Goal: Task Accomplishment & Management: Use online tool/utility

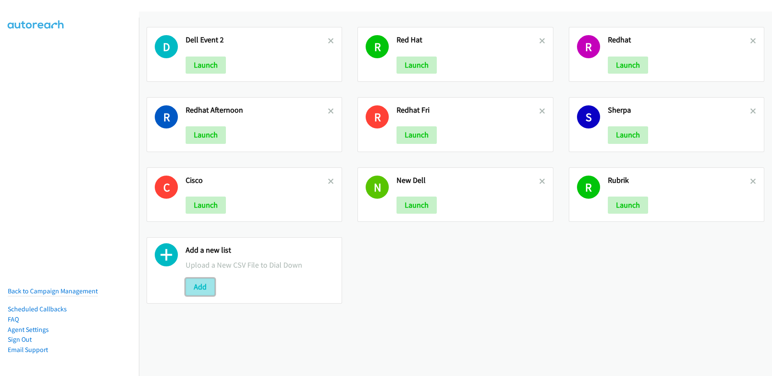
click at [195, 288] on button "Add" at bounding box center [200, 287] width 29 height 17
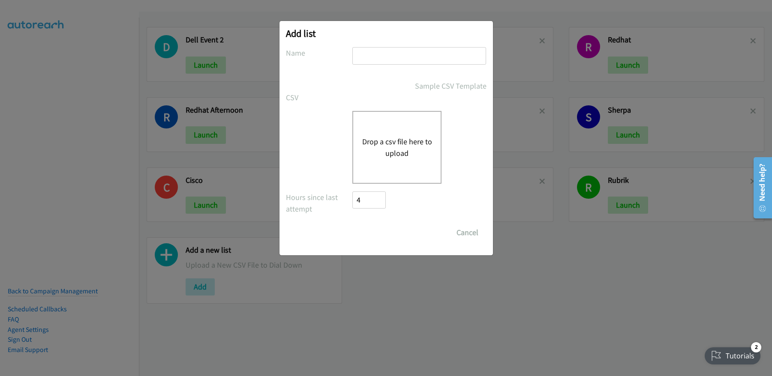
click at [383, 58] on input "text" at bounding box center [419, 56] width 134 height 18
type input "Redhat morning"
click at [391, 136] on button "Drop a csv file here to upload" at bounding box center [397, 147] width 70 height 23
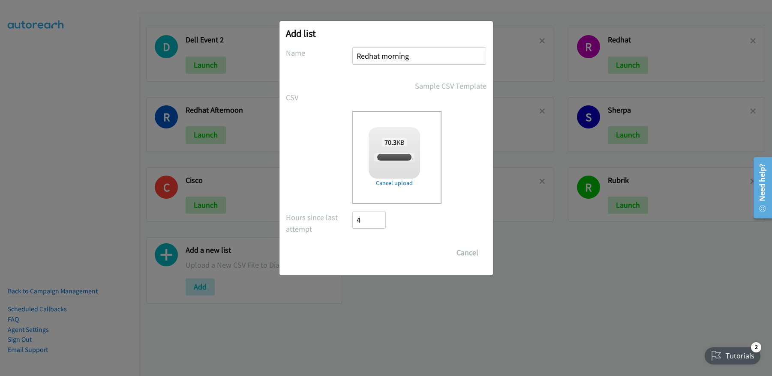
checkbox input "true"
click at [374, 256] on input "Save List" at bounding box center [375, 252] width 45 height 17
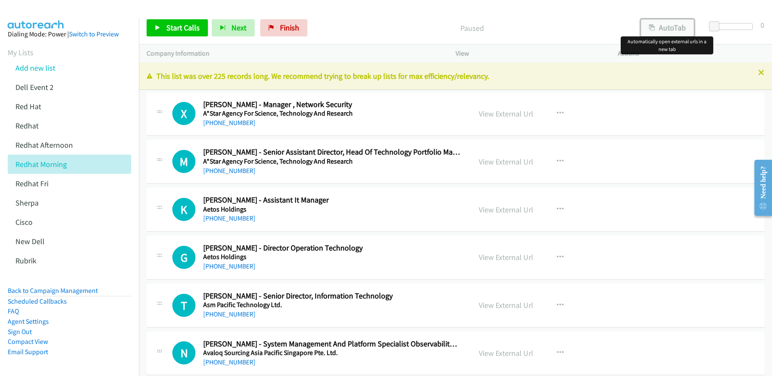
click at [664, 31] on button "AutoTab" at bounding box center [667, 27] width 53 height 17
click at [513, 112] on link "View External Url" at bounding box center [506, 114] width 54 height 10
click at [366, 30] on p "Paused" at bounding box center [472, 28] width 306 height 12
drag, startPoint x: 422, startPoint y: 27, endPoint x: 381, endPoint y: 26, distance: 40.3
click at [420, 27] on p "Paused" at bounding box center [472, 28] width 306 height 12
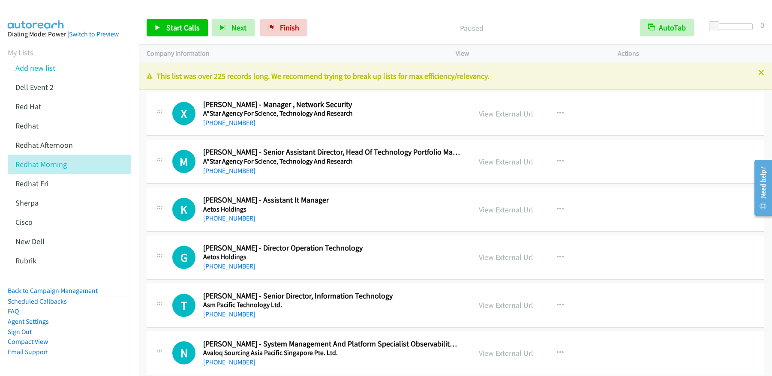
click at [351, 29] on p "Paused" at bounding box center [472, 28] width 306 height 12
click at [184, 27] on span "Start Calls" at bounding box center [182, 28] width 33 height 10
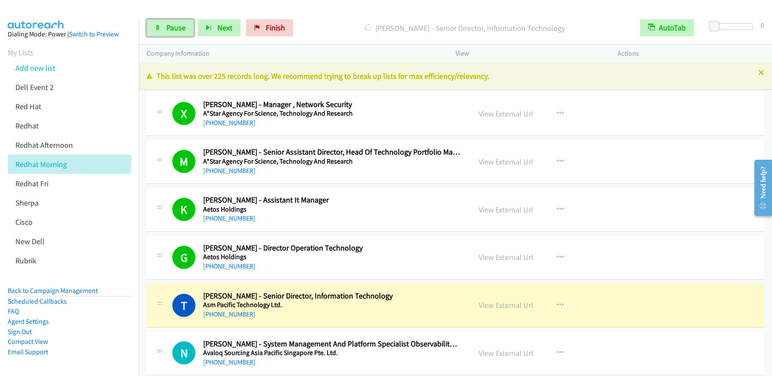
drag, startPoint x: 180, startPoint y: 30, endPoint x: 173, endPoint y: 39, distance: 11.8
click at [180, 30] on span "Pause" at bounding box center [175, 28] width 19 height 10
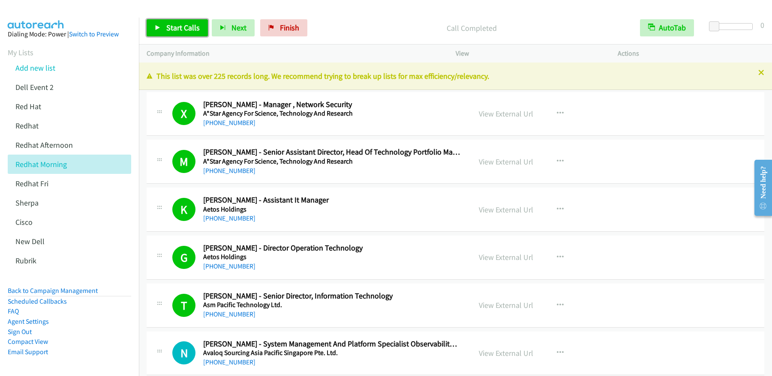
click at [181, 28] on span "Start Calls" at bounding box center [182, 28] width 33 height 10
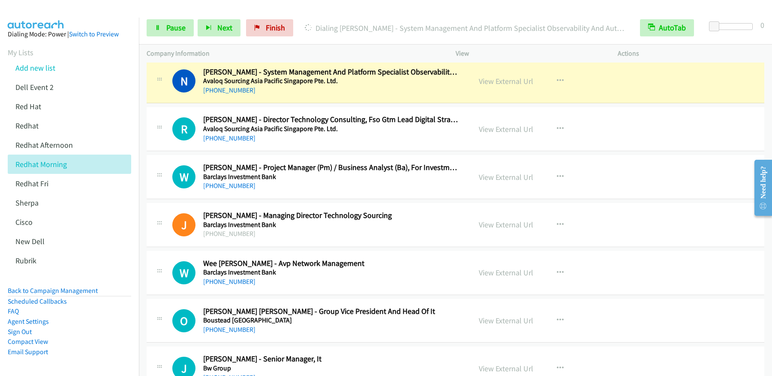
scroll to position [270, 0]
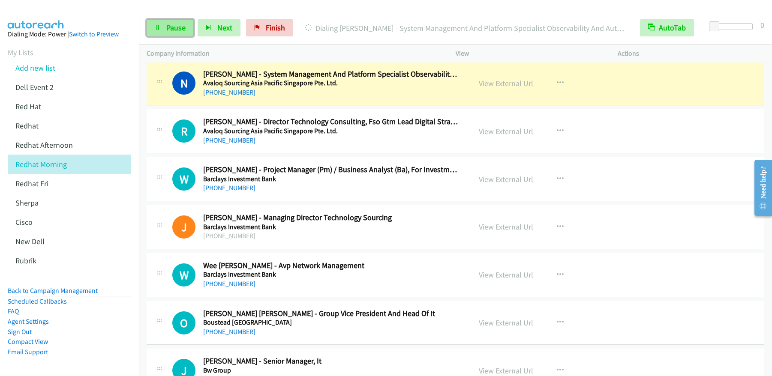
click at [172, 33] on link "Pause" at bounding box center [170, 27] width 47 height 17
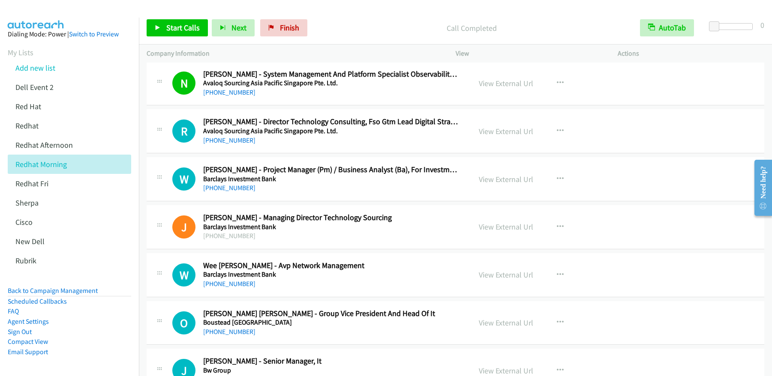
drag, startPoint x: 157, startPoint y: 40, endPoint x: 168, endPoint y: 36, distance: 11.2
click at [157, 42] on div "Start Calls Pause Next Finish Call Completed AutoTab AutoTab 0" at bounding box center [455, 28] width 633 height 33
click at [177, 25] on span "Start Calls" at bounding box center [182, 28] width 33 height 10
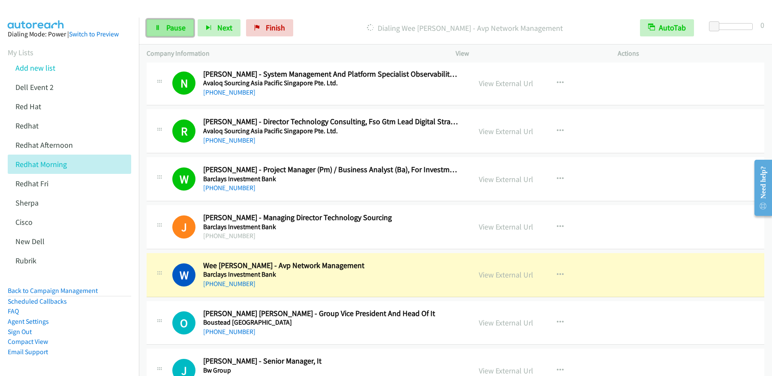
click at [177, 30] on span "Pause" at bounding box center [175, 28] width 19 height 10
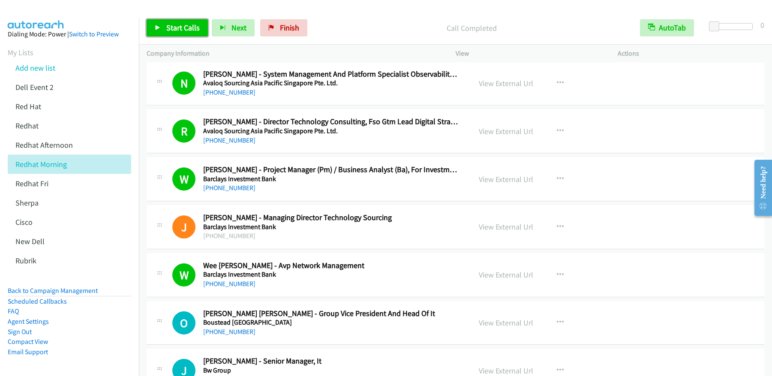
click at [179, 31] on span "Start Calls" at bounding box center [182, 28] width 33 height 10
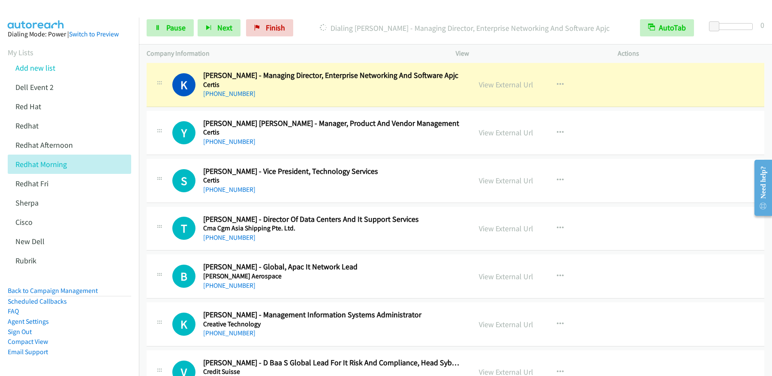
scroll to position [640, 0]
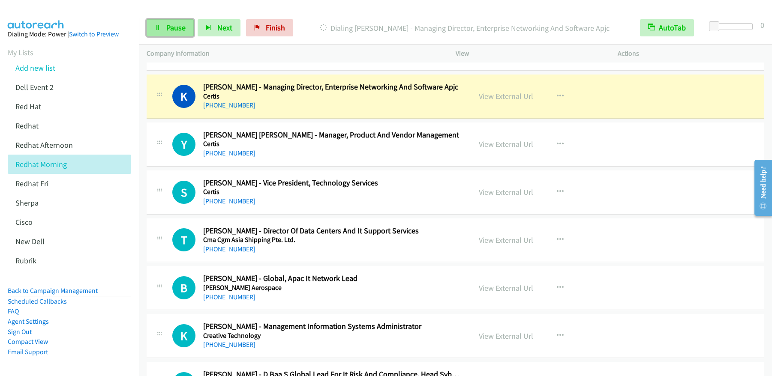
click at [170, 25] on span "Pause" at bounding box center [175, 28] width 19 height 10
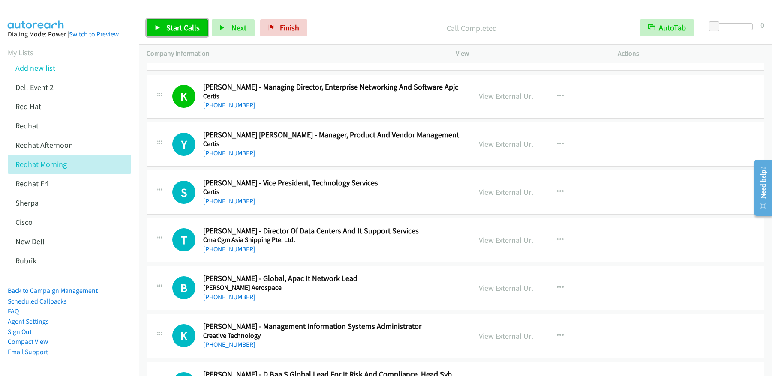
click at [162, 24] on link "Start Calls" at bounding box center [177, 27] width 61 height 17
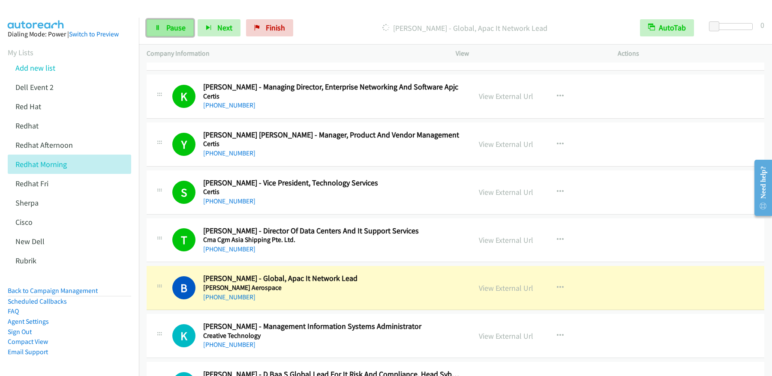
click at [165, 32] on link "Pause" at bounding box center [170, 27] width 47 height 17
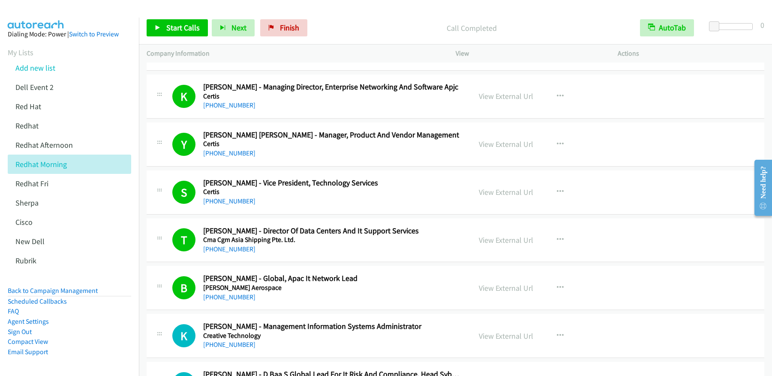
click at [175, 40] on div "Start Calls Pause Next Finish Call Completed AutoTab AutoTab 0" at bounding box center [455, 28] width 633 height 33
click at [178, 26] on span "Start Calls" at bounding box center [182, 28] width 33 height 10
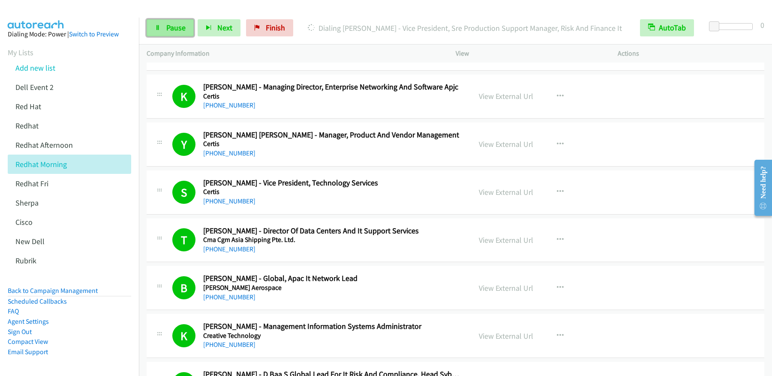
click at [162, 30] on link "Pause" at bounding box center [170, 27] width 47 height 17
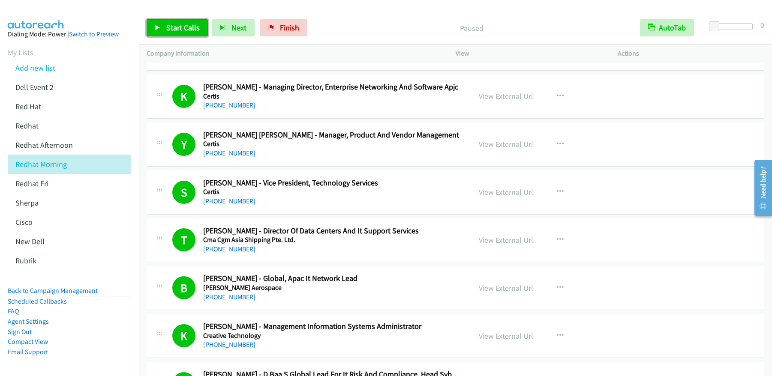
click at [184, 33] on link "Start Calls" at bounding box center [177, 27] width 61 height 17
click at [172, 29] on span "Pause" at bounding box center [175, 28] width 19 height 10
click at [172, 29] on span "Start Calls" at bounding box center [182, 28] width 33 height 10
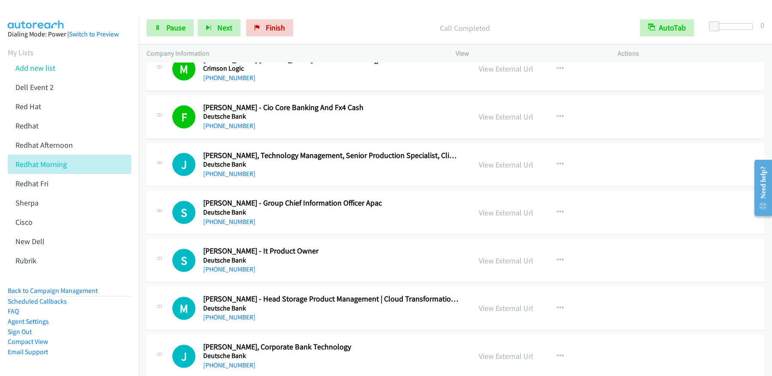
scroll to position [1705, 0]
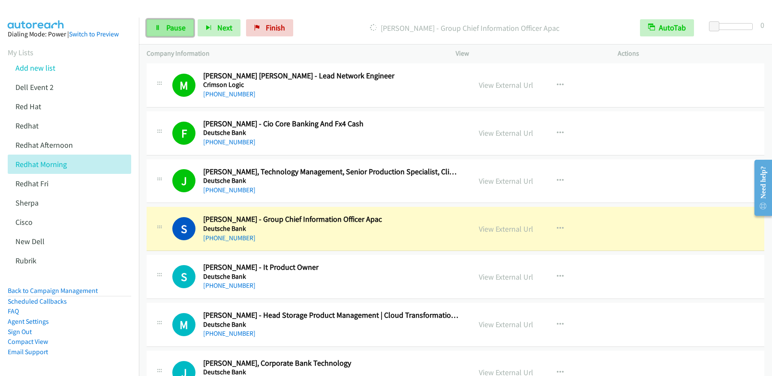
click at [174, 30] on span "Pause" at bounding box center [175, 28] width 19 height 10
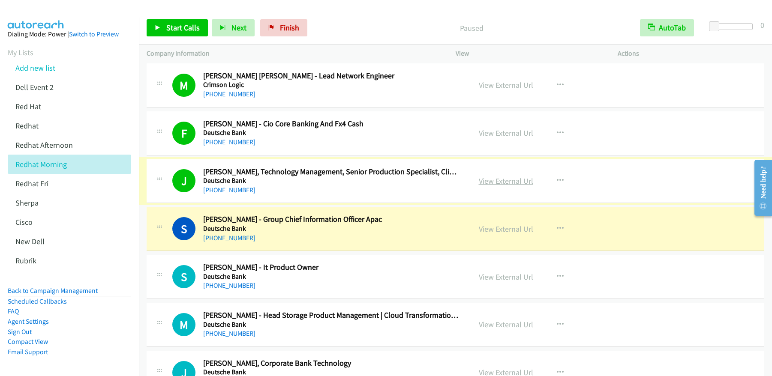
click at [502, 183] on link "View External Url" at bounding box center [506, 181] width 54 height 10
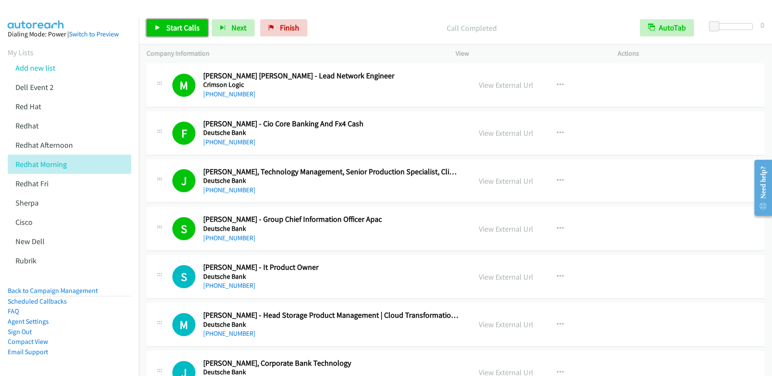
click at [177, 23] on span "Start Calls" at bounding box center [182, 28] width 33 height 10
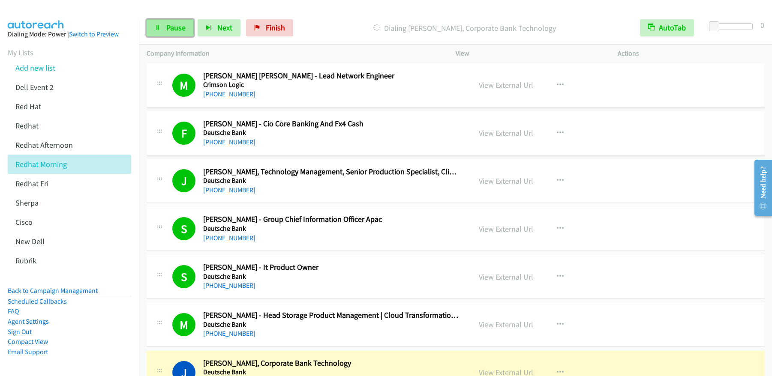
click at [176, 29] on span "Pause" at bounding box center [175, 28] width 19 height 10
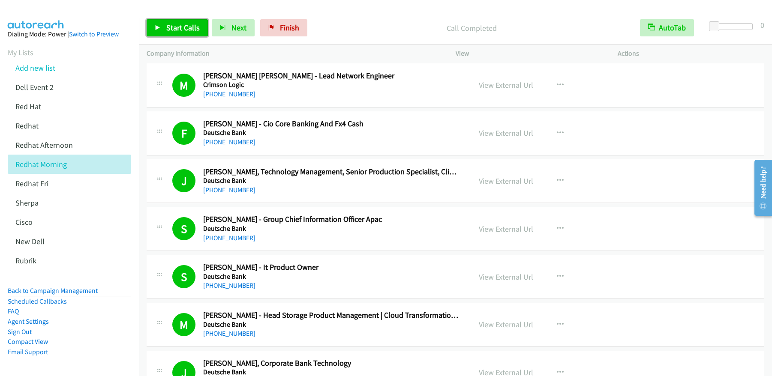
click at [166, 33] on link "Start Calls" at bounding box center [177, 27] width 61 height 17
click at [172, 29] on span "Pause" at bounding box center [175, 28] width 19 height 10
click at [196, 30] on span "Start Calls" at bounding box center [182, 28] width 33 height 10
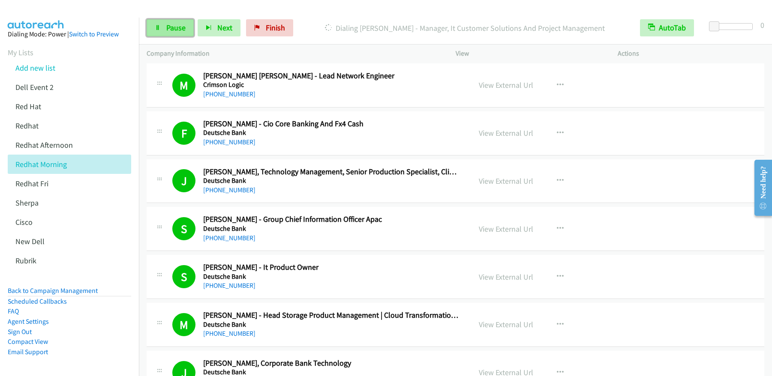
click at [159, 30] on icon at bounding box center [158, 28] width 6 height 6
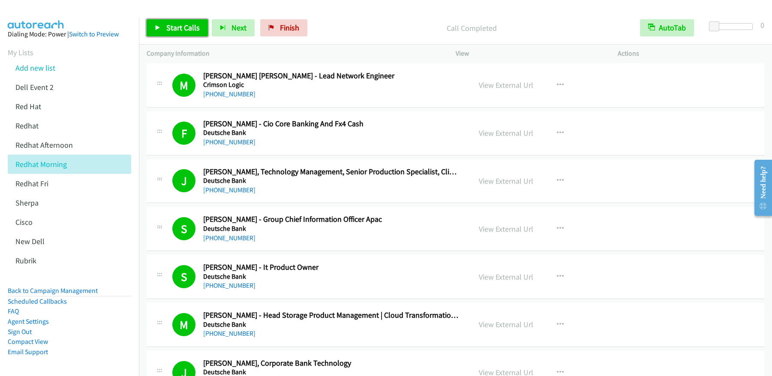
click at [164, 30] on link "Start Calls" at bounding box center [177, 27] width 61 height 17
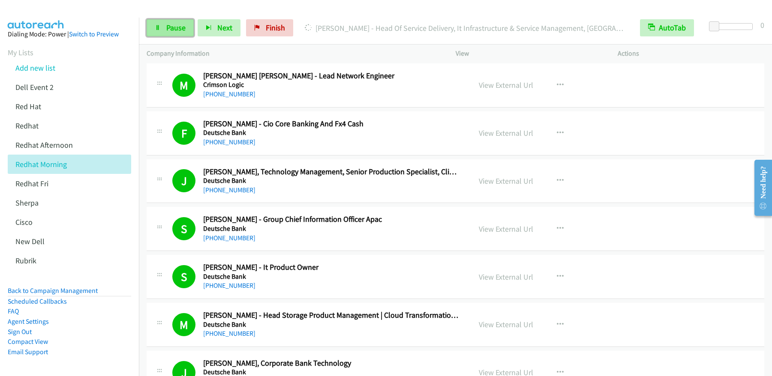
click at [179, 28] on span "Pause" at bounding box center [175, 28] width 19 height 10
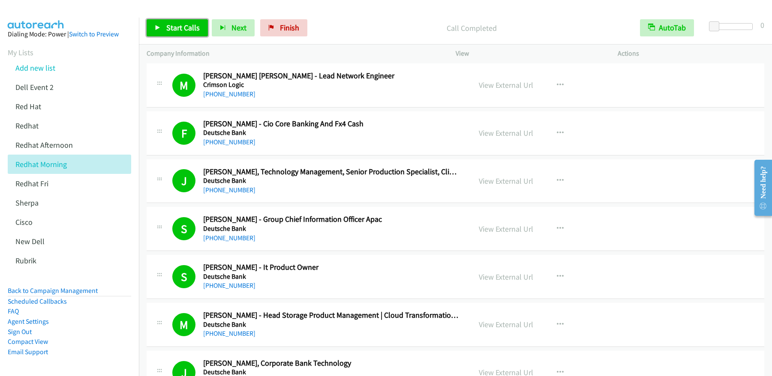
click at [178, 24] on span "Start Calls" at bounding box center [182, 28] width 33 height 10
click at [178, 24] on span "Pause" at bounding box center [175, 28] width 19 height 10
click at [178, 25] on span "Start Calls" at bounding box center [182, 28] width 33 height 10
drag, startPoint x: 188, startPoint y: 30, endPoint x: 180, endPoint y: 30, distance: 8.1
click at [188, 30] on link "Pause" at bounding box center [170, 27] width 47 height 17
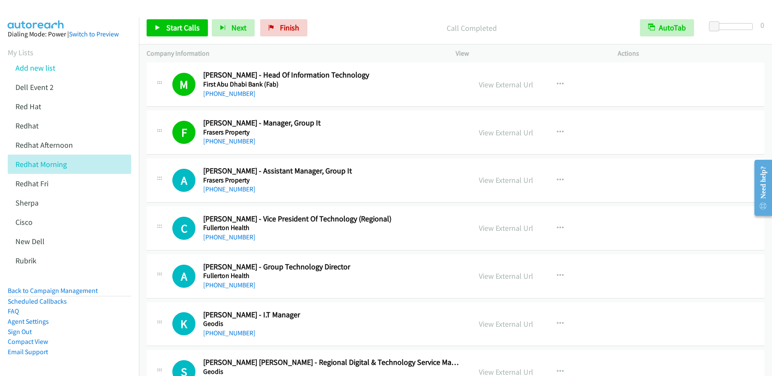
scroll to position [2855, 0]
click at [508, 133] on link "View External Url" at bounding box center [506, 133] width 54 height 10
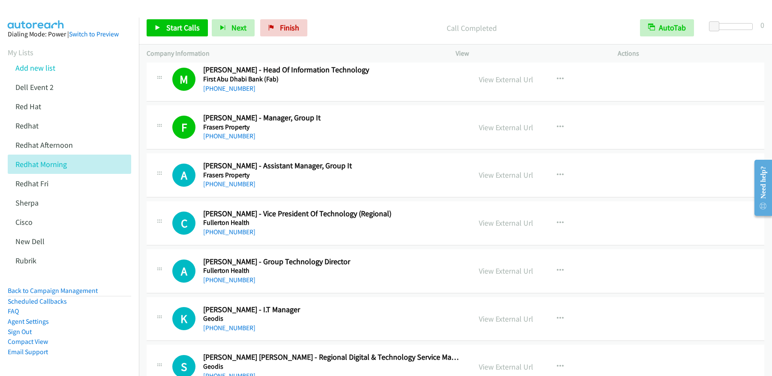
scroll to position [2868, 0]
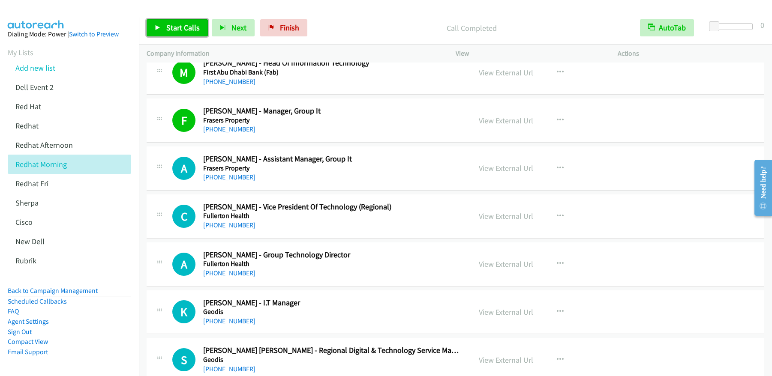
click at [191, 25] on span "Start Calls" at bounding box center [182, 28] width 33 height 10
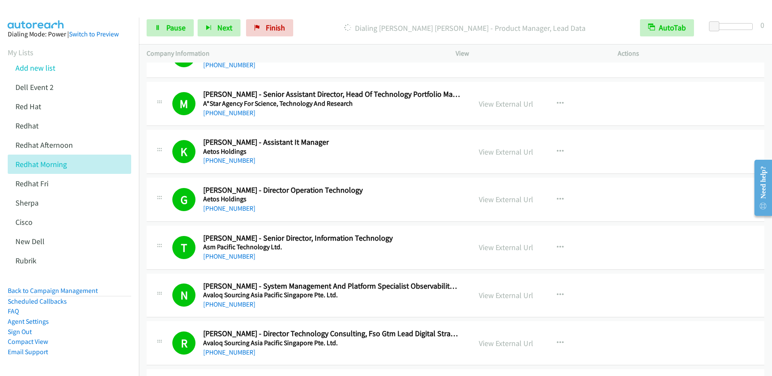
scroll to position [62, 0]
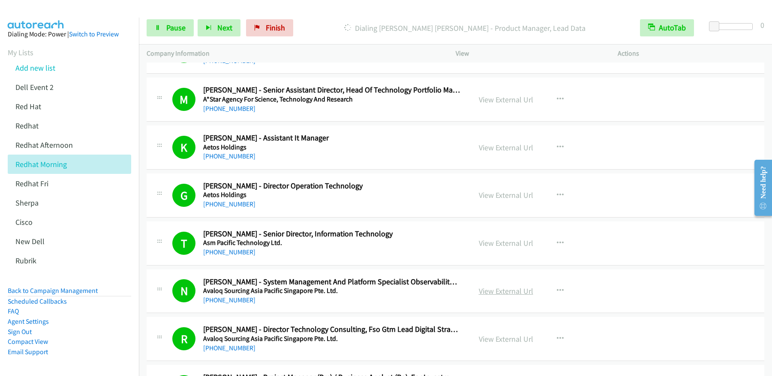
click at [505, 292] on link "View External Url" at bounding box center [506, 291] width 54 height 10
click at [158, 24] on link "Pause" at bounding box center [170, 27] width 47 height 17
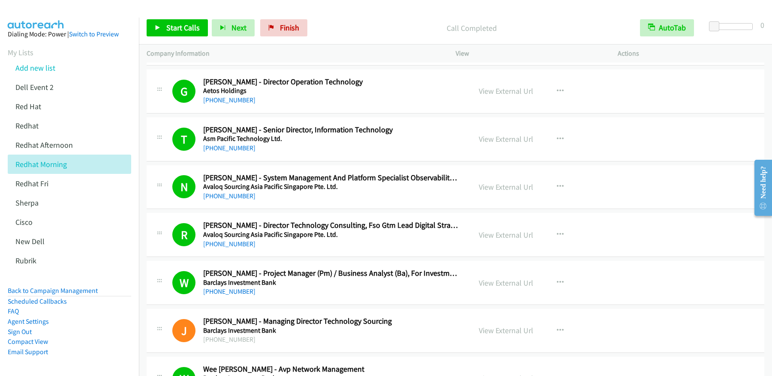
scroll to position [237, 0]
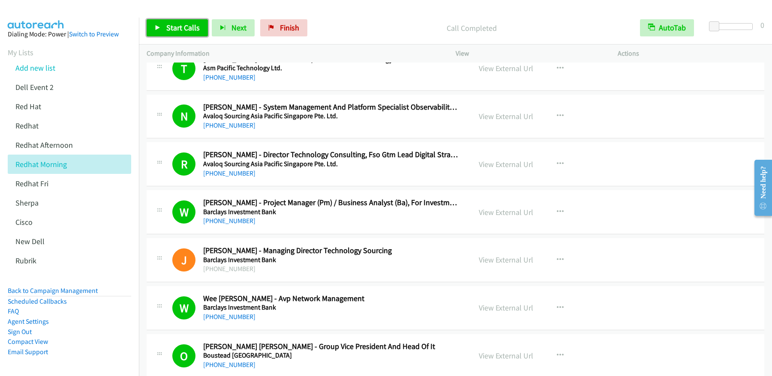
click at [192, 31] on span "Start Calls" at bounding box center [182, 28] width 33 height 10
click at [160, 34] on link "Pause" at bounding box center [170, 27] width 47 height 17
click at [499, 118] on link "View External Url" at bounding box center [506, 116] width 54 height 10
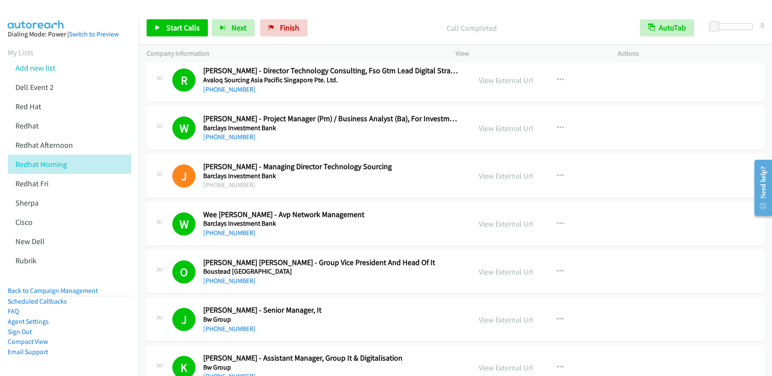
scroll to position [335, 0]
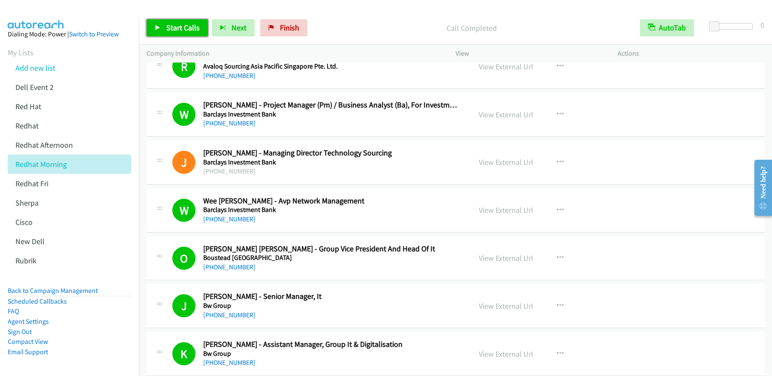
click at [183, 24] on span "Start Calls" at bounding box center [182, 28] width 33 height 10
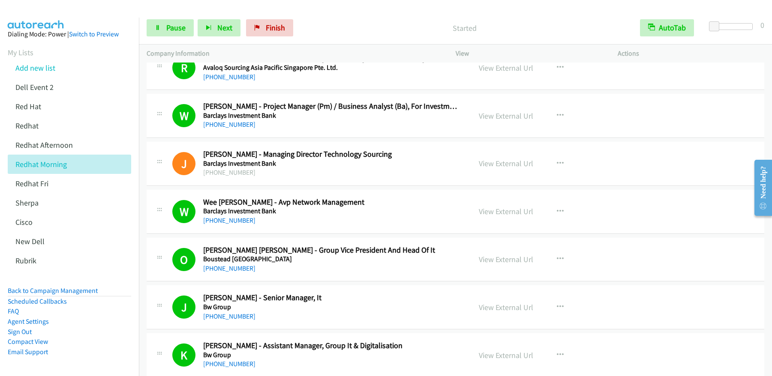
scroll to position [333, 0]
click at [169, 31] on span "Pause" at bounding box center [175, 28] width 19 height 10
click at [175, 30] on span "Start Calls" at bounding box center [182, 28] width 33 height 10
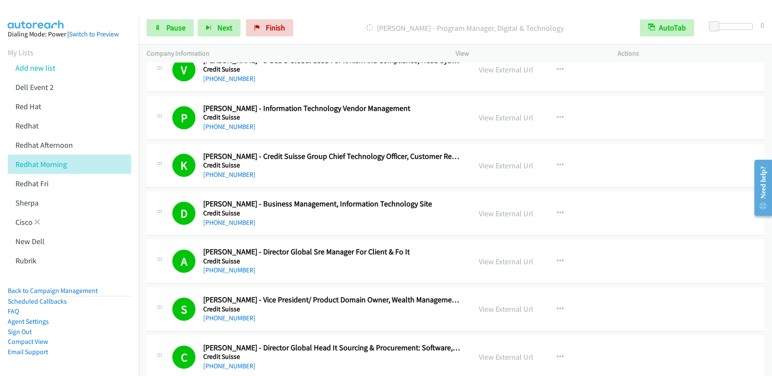
scroll to position [975, 0]
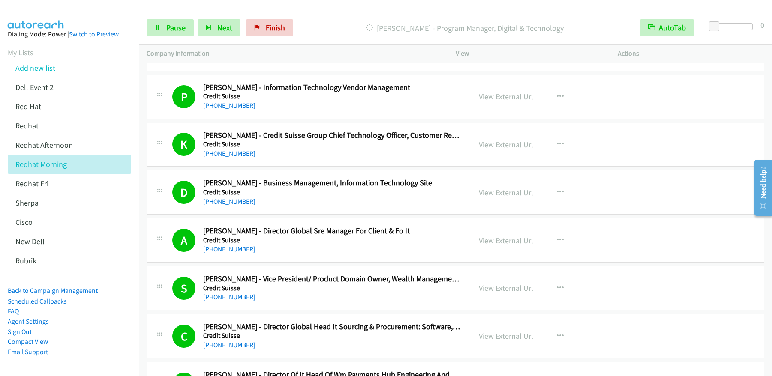
click at [509, 192] on link "View External Url" at bounding box center [506, 193] width 54 height 10
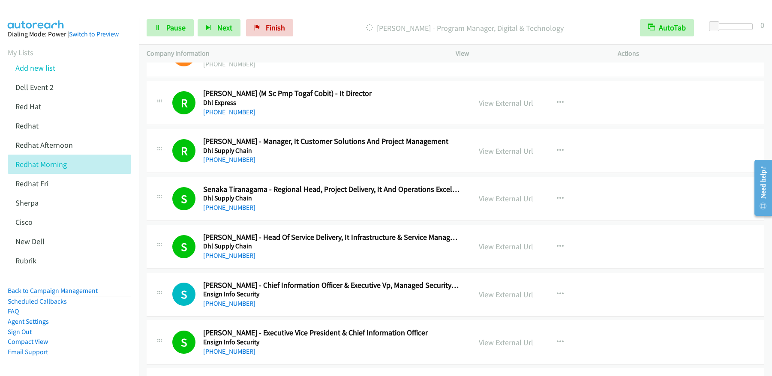
scroll to position [2392, 0]
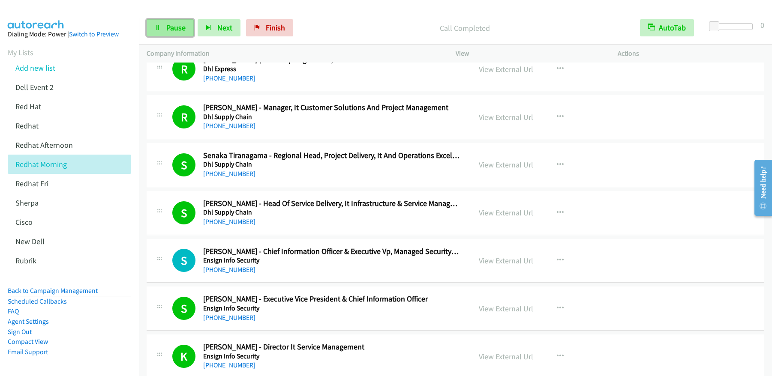
click at [165, 33] on link "Pause" at bounding box center [170, 27] width 47 height 17
click at [166, 33] on link "Start Calls" at bounding box center [177, 27] width 61 height 17
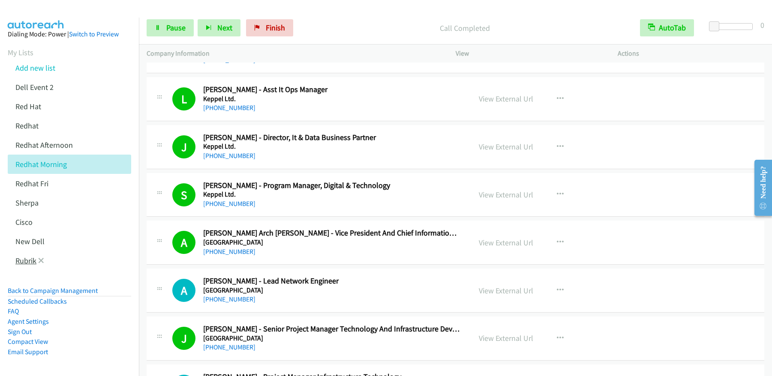
scroll to position [4272, 0]
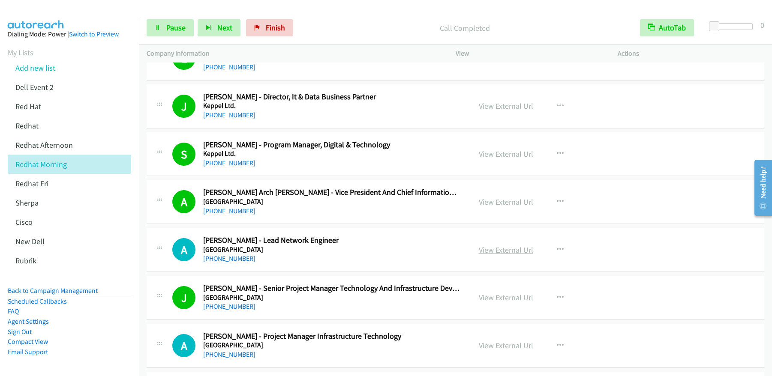
click at [509, 252] on link "View External Url" at bounding box center [506, 250] width 54 height 10
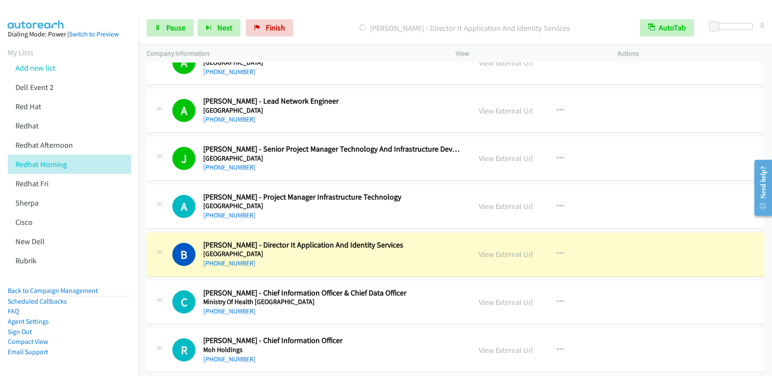
scroll to position [4413, 0]
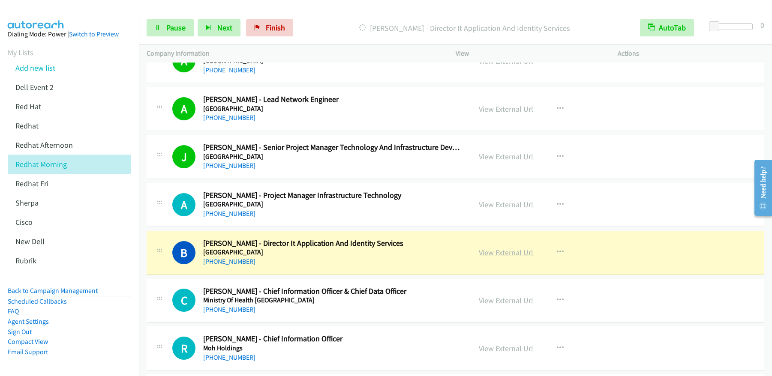
click at [513, 252] on link "View External Url" at bounding box center [506, 253] width 54 height 10
click at [168, 35] on link "Pause" at bounding box center [170, 27] width 47 height 17
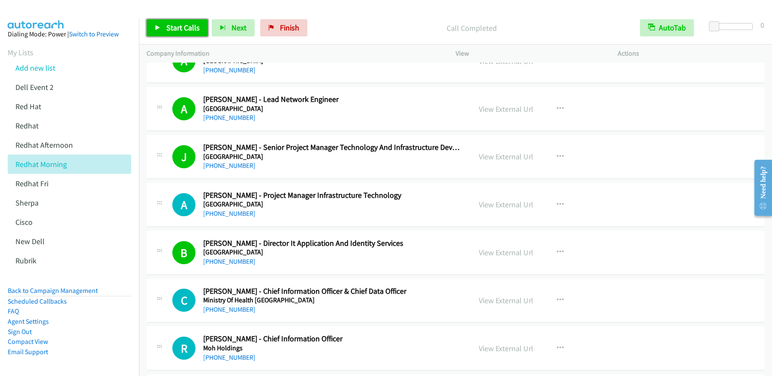
click at [177, 25] on span "Start Calls" at bounding box center [182, 28] width 33 height 10
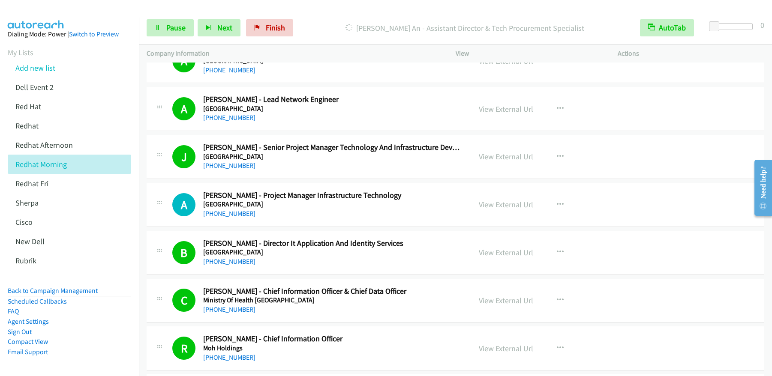
click at [169, 37] on div "Start Calls Pause Next Finish [PERSON_NAME] An - Assistant Director & Tech Proc…" at bounding box center [455, 28] width 633 height 33
click at [171, 31] on span "Pause" at bounding box center [175, 28] width 19 height 10
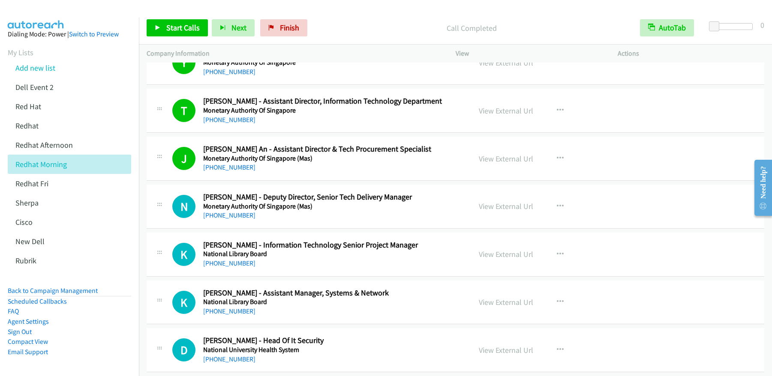
scroll to position [4888, 0]
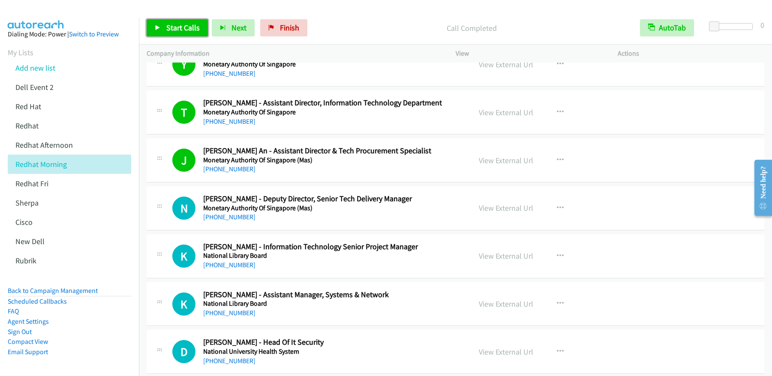
click at [186, 22] on link "Start Calls" at bounding box center [177, 27] width 61 height 17
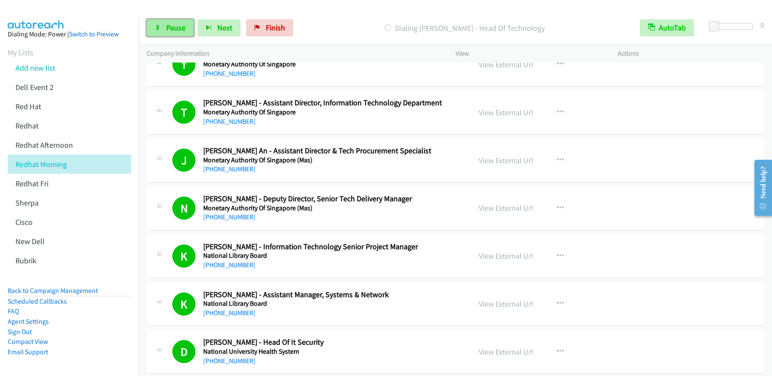
click at [178, 28] on span "Pause" at bounding box center [175, 28] width 19 height 10
click at [194, 35] on link "Start Calls" at bounding box center [177, 27] width 61 height 17
click at [162, 28] on link "Pause" at bounding box center [170, 27] width 47 height 17
click at [179, 32] on span "Start Calls" at bounding box center [182, 28] width 33 height 10
click at [173, 25] on span "Pause" at bounding box center [175, 28] width 19 height 10
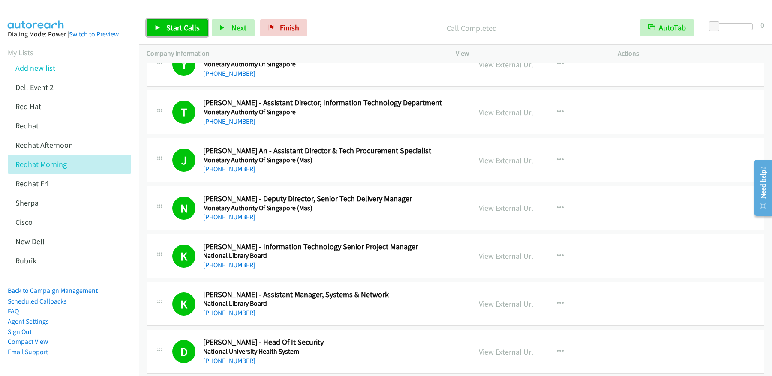
click at [192, 29] on span "Start Calls" at bounding box center [182, 28] width 33 height 10
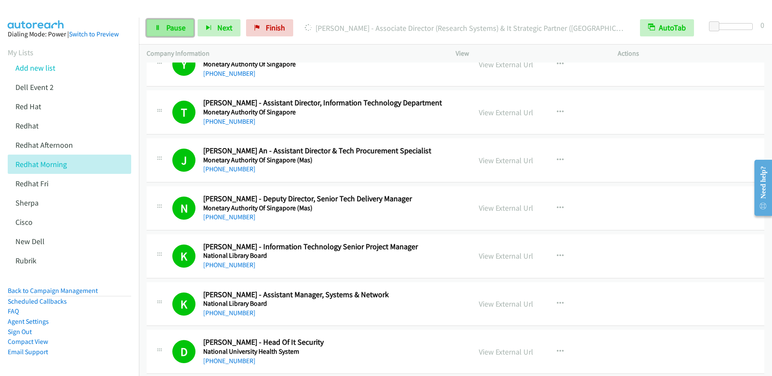
click at [168, 36] on link "Pause" at bounding box center [170, 27] width 47 height 17
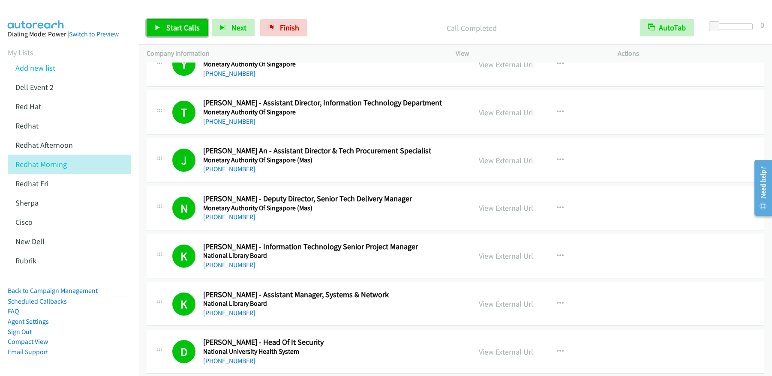
click at [160, 33] on link "Start Calls" at bounding box center [177, 27] width 61 height 17
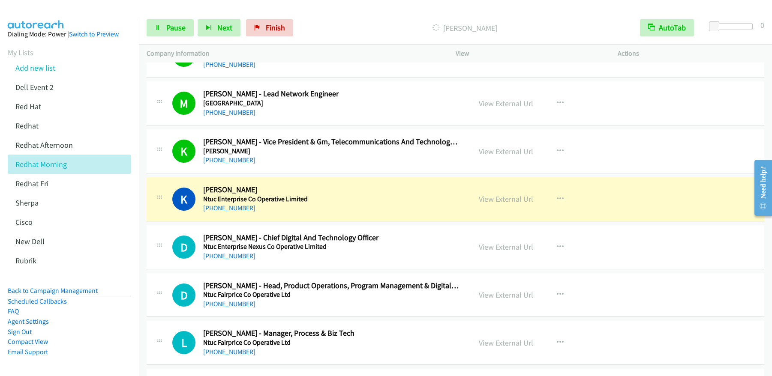
scroll to position [5663, 0]
click at [502, 106] on link "View External Url" at bounding box center [506, 104] width 54 height 10
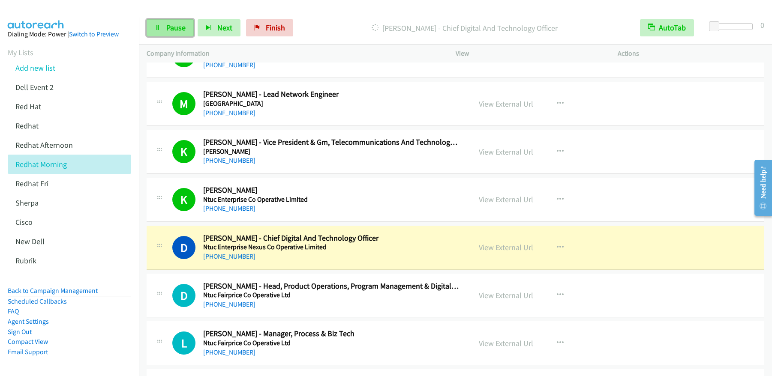
click at [184, 26] on span "Pause" at bounding box center [175, 28] width 19 height 10
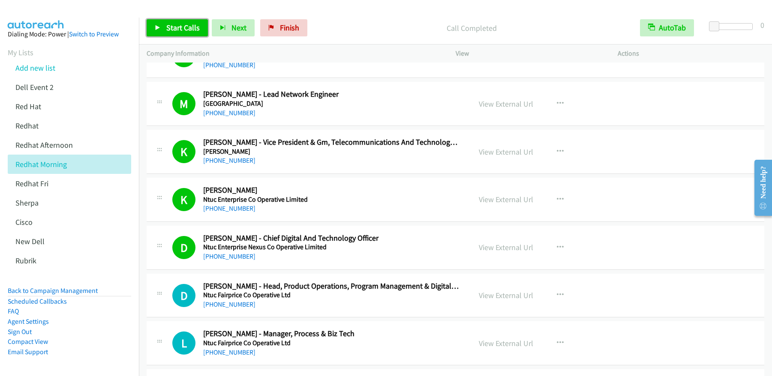
click at [184, 30] on span "Start Calls" at bounding box center [182, 28] width 33 height 10
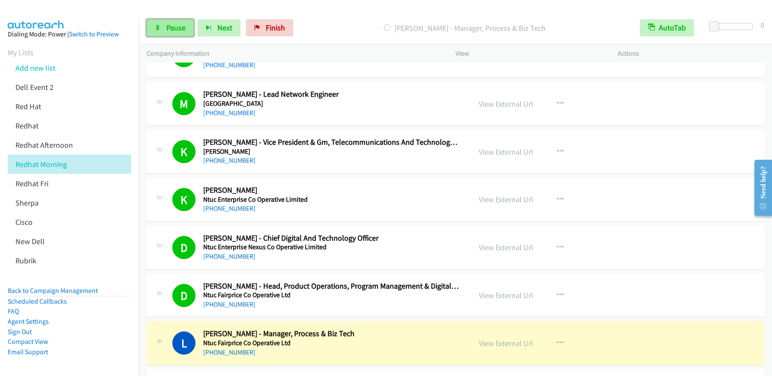
click at [177, 33] on link "Pause" at bounding box center [170, 27] width 47 height 17
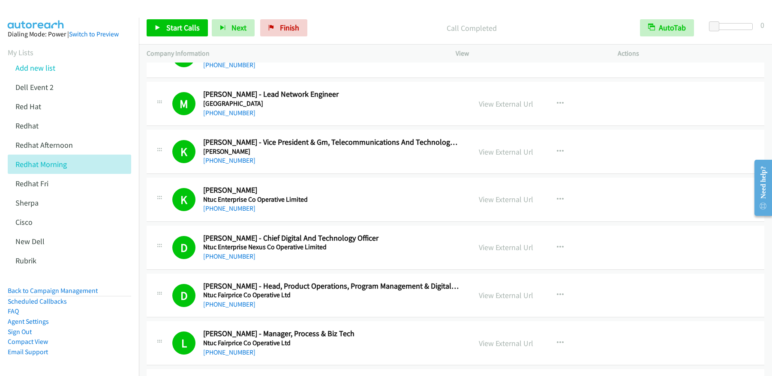
drag, startPoint x: 180, startPoint y: 18, endPoint x: 178, endPoint y: 23, distance: 5.2
click at [180, 18] on div "Start Calls Pause Next Finish Call Completed AutoTab AutoTab 0" at bounding box center [455, 28] width 633 height 33
click at [177, 26] on span "Start Calls" at bounding box center [182, 28] width 33 height 10
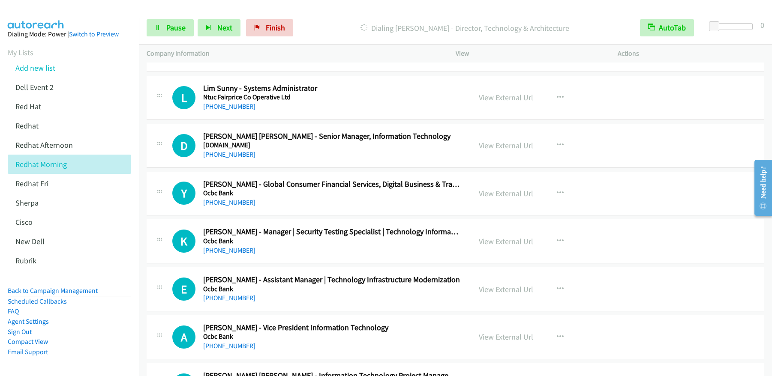
scroll to position [5957, 0]
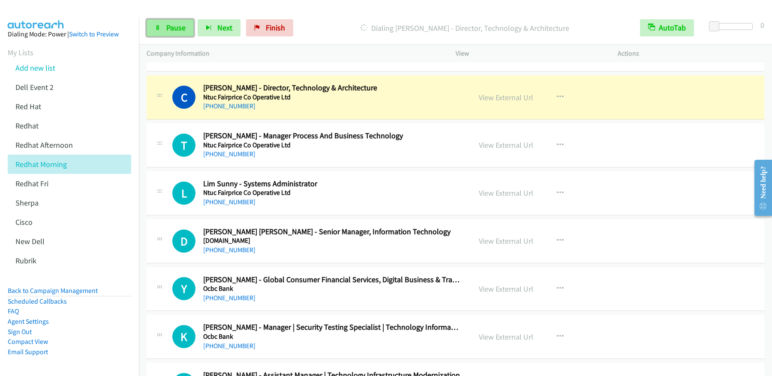
click at [171, 36] on link "Pause" at bounding box center [170, 27] width 47 height 17
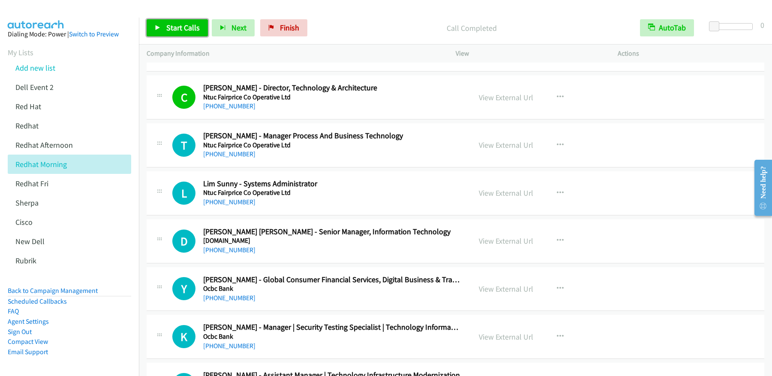
click at [193, 31] on span "Start Calls" at bounding box center [182, 28] width 33 height 10
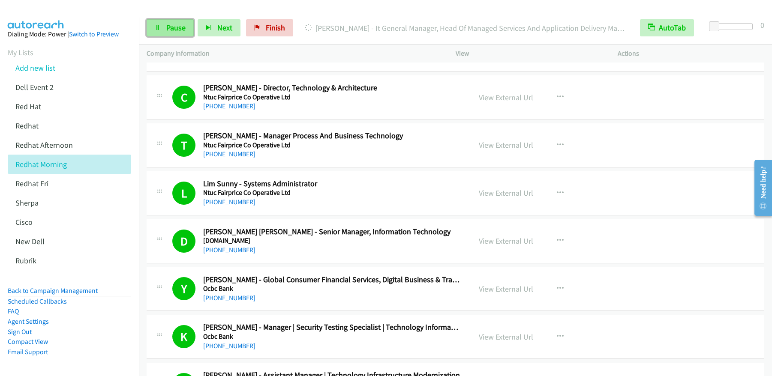
click at [178, 34] on link "Pause" at bounding box center [170, 27] width 47 height 17
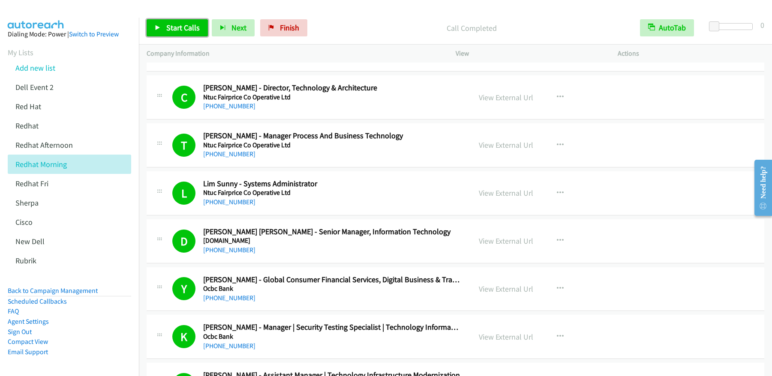
click at [175, 27] on span "Start Calls" at bounding box center [182, 28] width 33 height 10
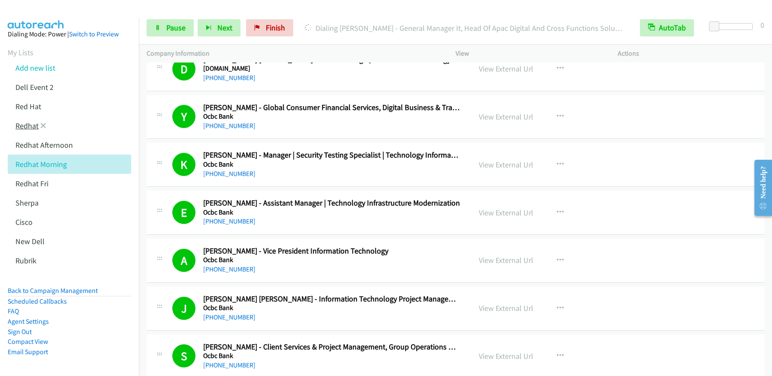
scroll to position [6195, 0]
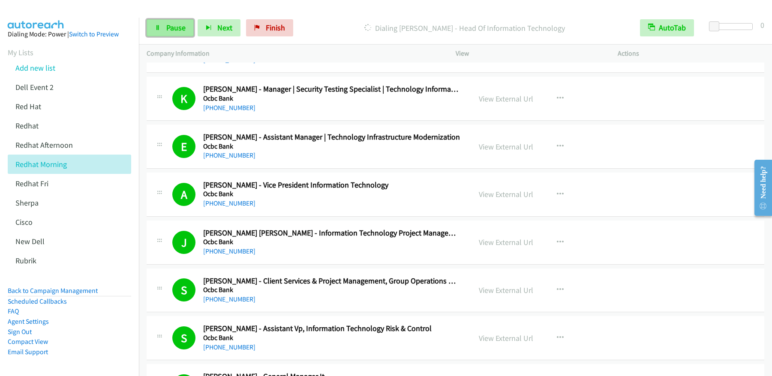
click at [178, 28] on span "Pause" at bounding box center [175, 28] width 19 height 10
click at [195, 24] on span "Start Calls" at bounding box center [182, 28] width 33 height 10
click at [174, 32] on span "Pause" at bounding box center [175, 28] width 19 height 10
click at [166, 24] on span "Start Calls" at bounding box center [182, 28] width 33 height 10
click at [189, 25] on link "Pause" at bounding box center [170, 27] width 47 height 17
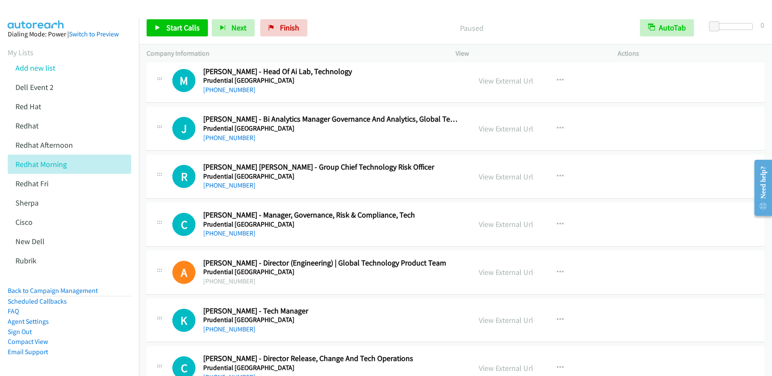
scroll to position [6935, 0]
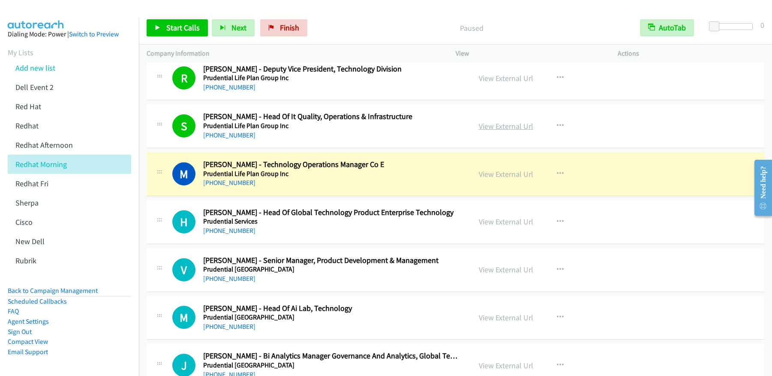
click at [501, 129] on link "View External Url" at bounding box center [506, 126] width 54 height 10
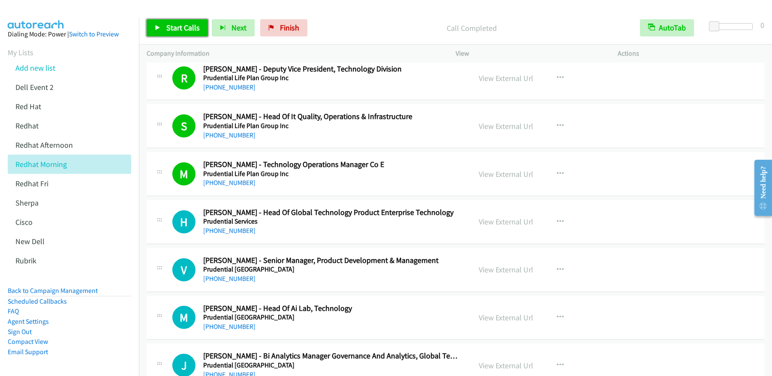
click at [165, 34] on link "Start Calls" at bounding box center [177, 27] width 61 height 17
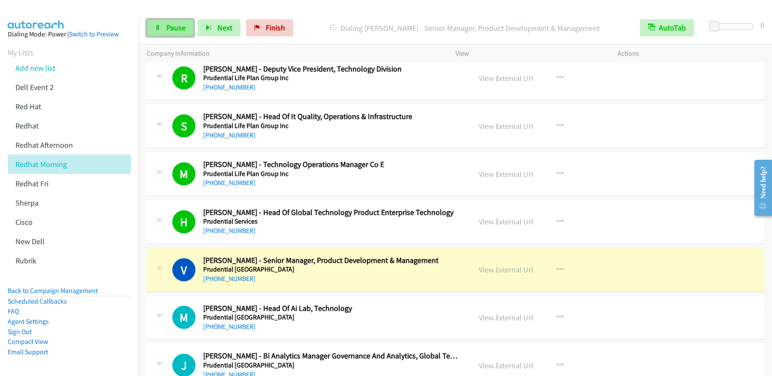
click at [171, 33] on link "Pause" at bounding box center [170, 27] width 47 height 17
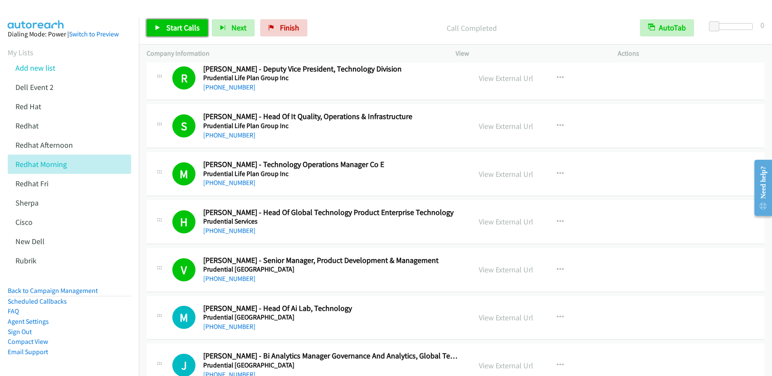
click at [172, 26] on span "Start Calls" at bounding box center [182, 28] width 33 height 10
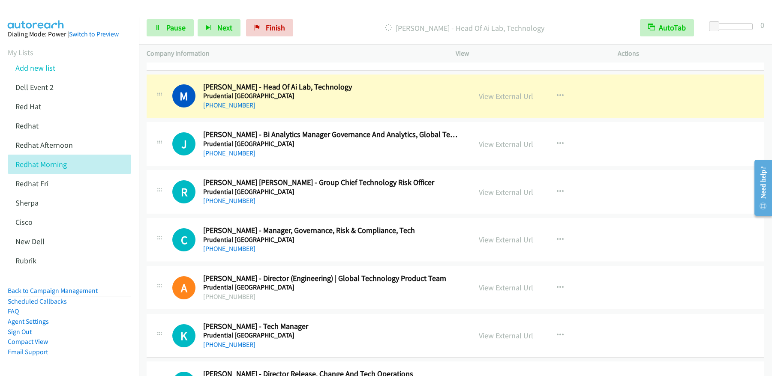
scroll to position [7157, 0]
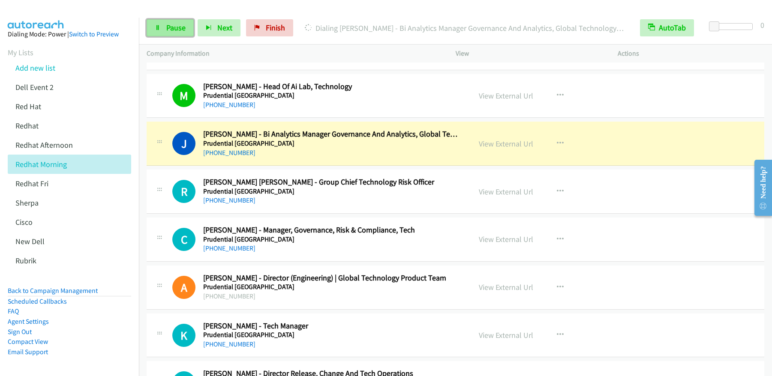
drag, startPoint x: 162, startPoint y: 26, endPoint x: 167, endPoint y: 27, distance: 4.3
click at [163, 26] on link "Pause" at bounding box center [170, 27] width 47 height 17
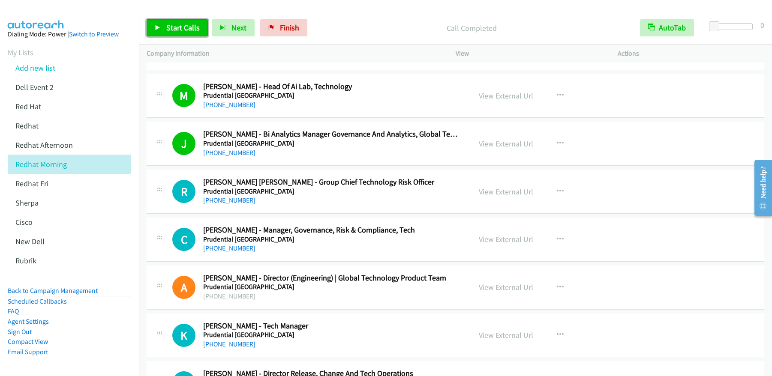
click at [192, 30] on span "Start Calls" at bounding box center [182, 28] width 33 height 10
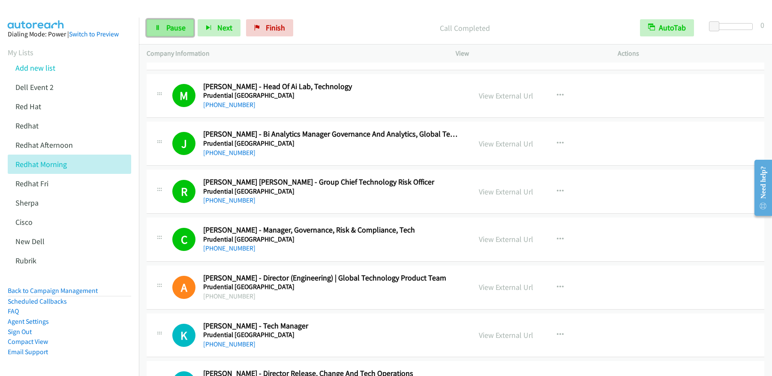
click at [159, 32] on link "Pause" at bounding box center [170, 27] width 47 height 17
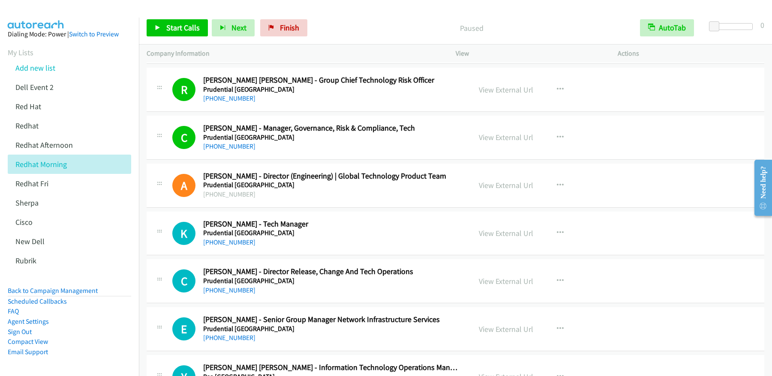
scroll to position [7150, 0]
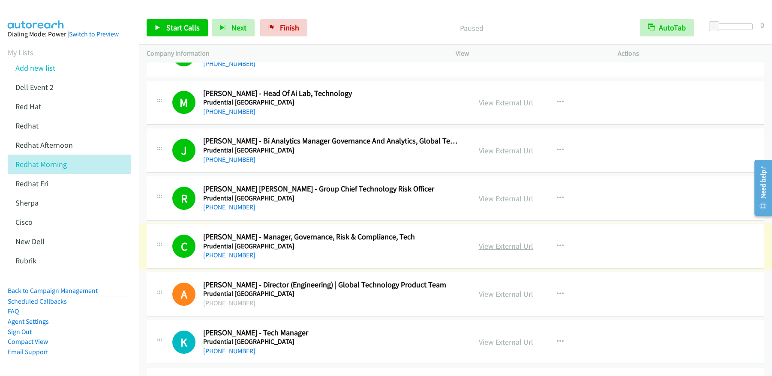
click at [515, 247] on link "View External Url" at bounding box center [506, 246] width 54 height 10
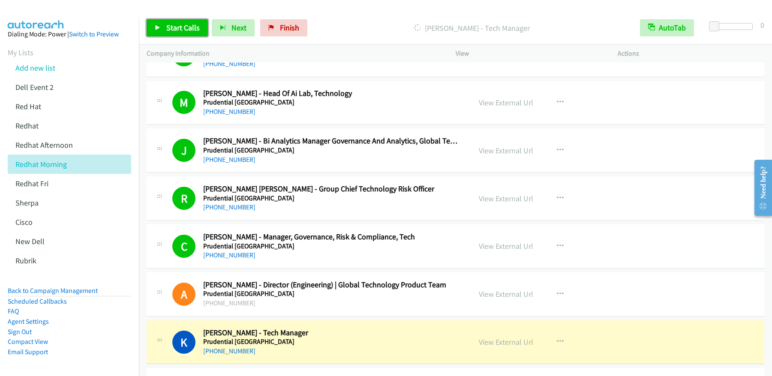
click at [183, 27] on span "Start Calls" at bounding box center [182, 28] width 33 height 10
click at [169, 39] on div "Start Calls Pause Next Finish Started AutoTab AutoTab 0" at bounding box center [455, 28] width 633 height 33
click at [171, 36] on link "Pause" at bounding box center [170, 27] width 47 height 17
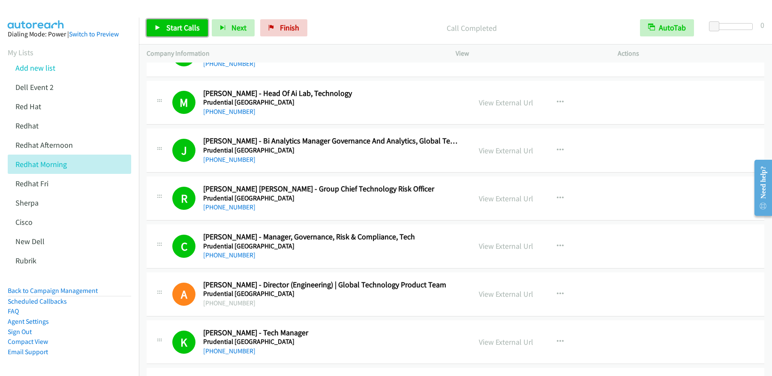
click at [178, 32] on span "Start Calls" at bounding box center [182, 28] width 33 height 10
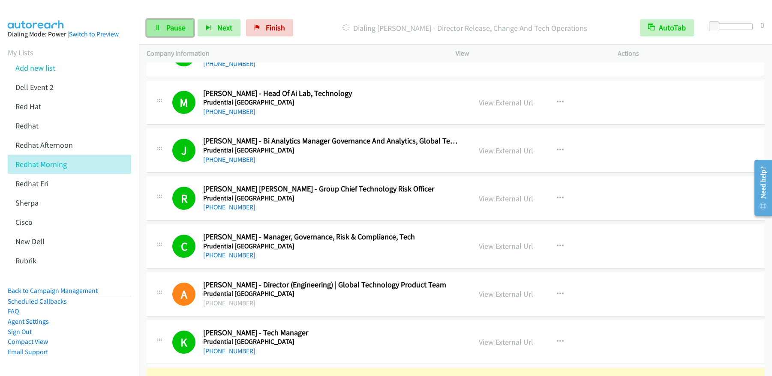
click at [176, 30] on span "Pause" at bounding box center [175, 28] width 19 height 10
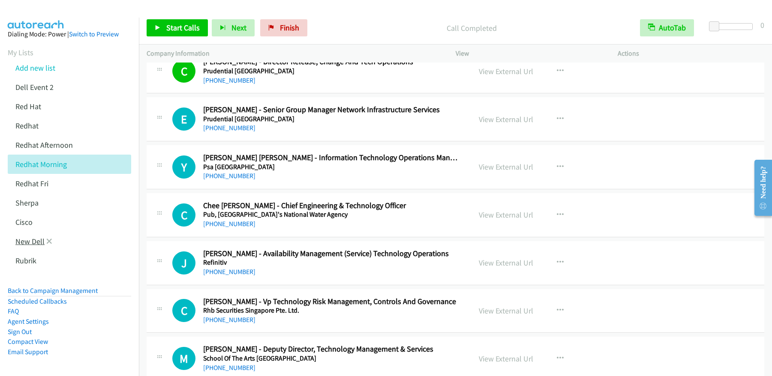
scroll to position [7475, 0]
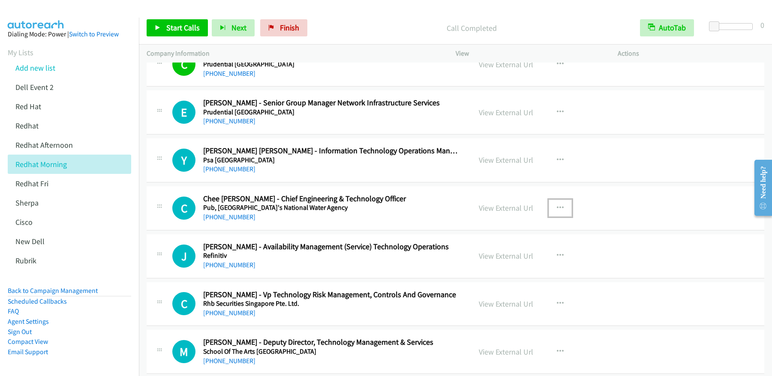
click at [557, 209] on icon "button" at bounding box center [560, 208] width 7 height 7
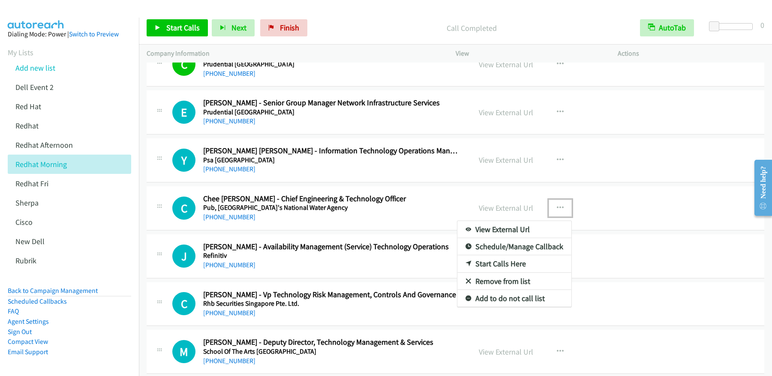
click at [502, 267] on link "Start Calls Here" at bounding box center [514, 263] width 114 height 17
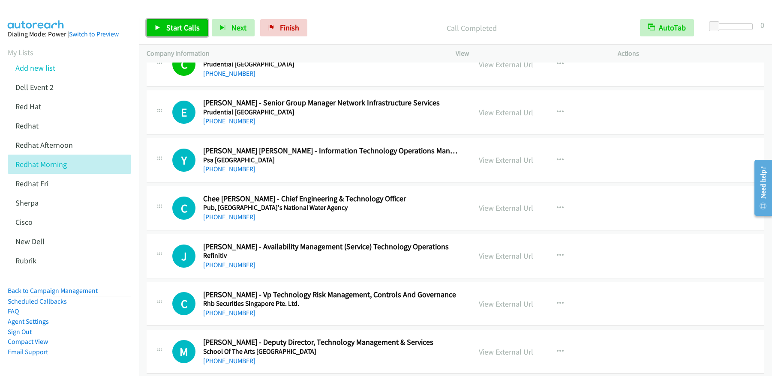
click at [166, 27] on span "Start Calls" at bounding box center [182, 28] width 33 height 10
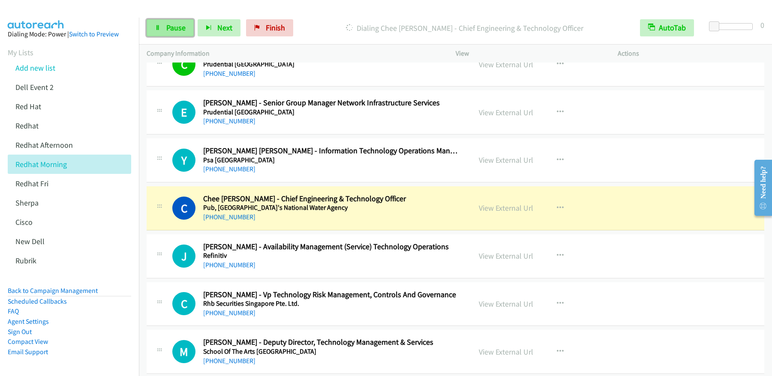
click at [160, 29] on icon at bounding box center [158, 28] width 6 height 6
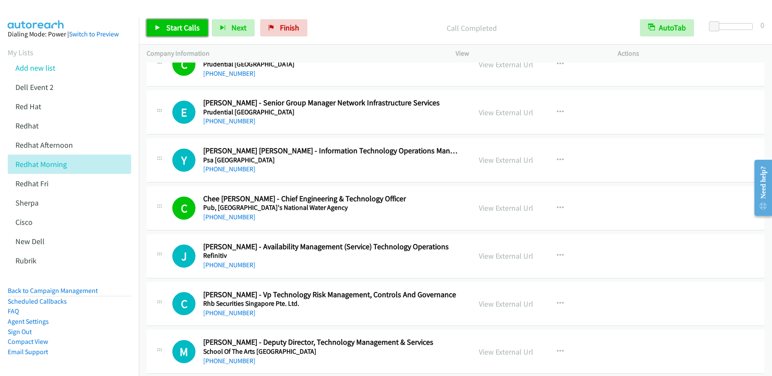
click at [174, 27] on span "Start Calls" at bounding box center [182, 28] width 33 height 10
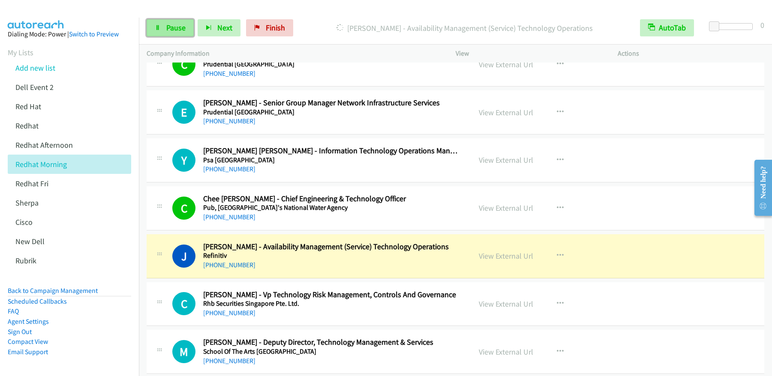
click at [159, 31] on link "Pause" at bounding box center [170, 27] width 47 height 17
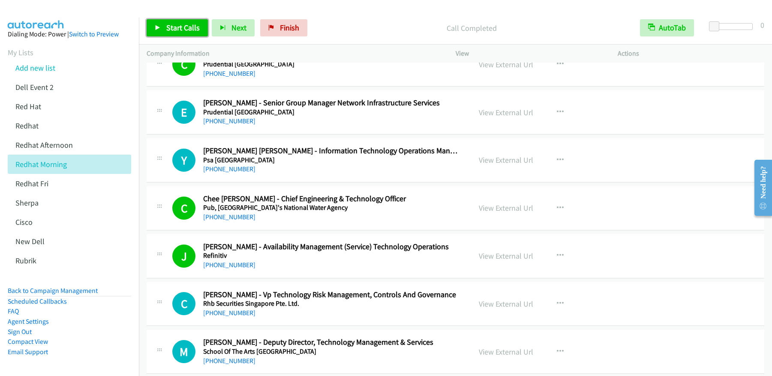
click at [179, 28] on span "Start Calls" at bounding box center [182, 28] width 33 height 10
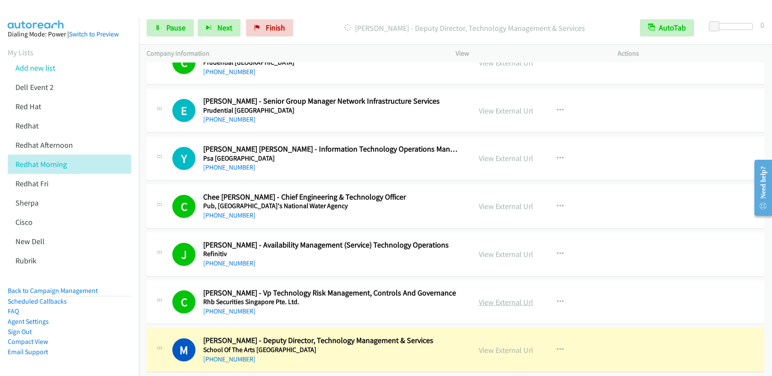
scroll to position [7479, 0]
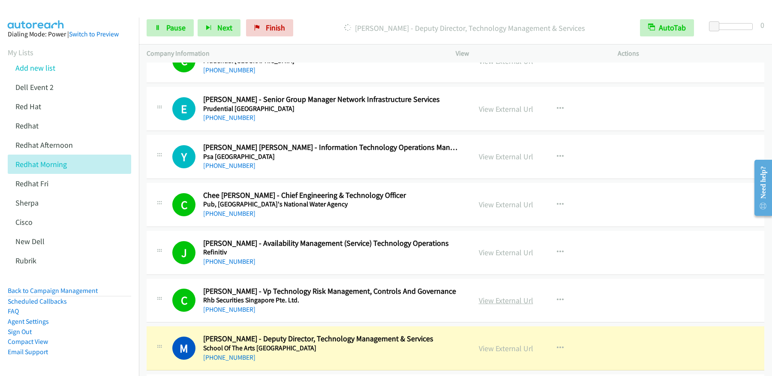
click at [515, 302] on link "View External Url" at bounding box center [506, 301] width 54 height 10
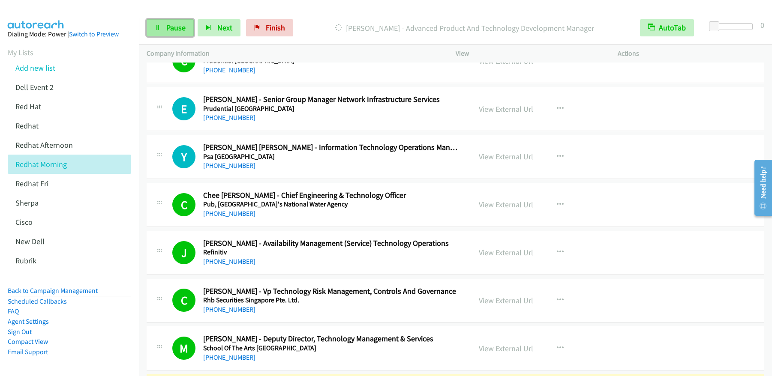
click at [176, 28] on span "Pause" at bounding box center [175, 28] width 19 height 10
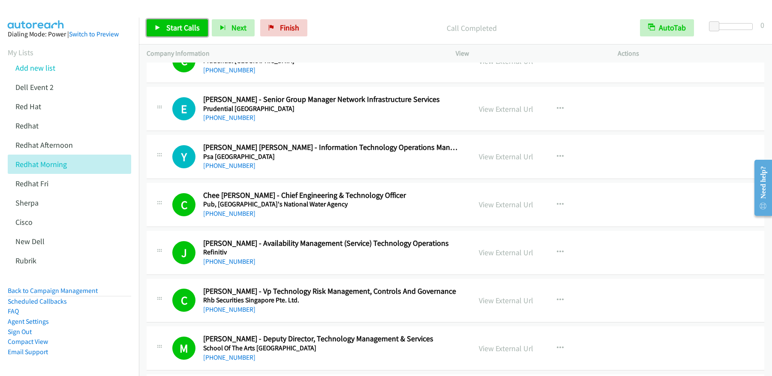
click at [162, 32] on link "Start Calls" at bounding box center [177, 27] width 61 height 17
click at [162, 32] on link "Pause" at bounding box center [170, 27] width 47 height 17
click at [152, 30] on link "Start Calls" at bounding box center [177, 27] width 61 height 17
click at [155, 29] on icon at bounding box center [158, 28] width 6 height 6
click at [287, 29] on span "Finish" at bounding box center [289, 28] width 19 height 10
